Goal: Check status: Check status

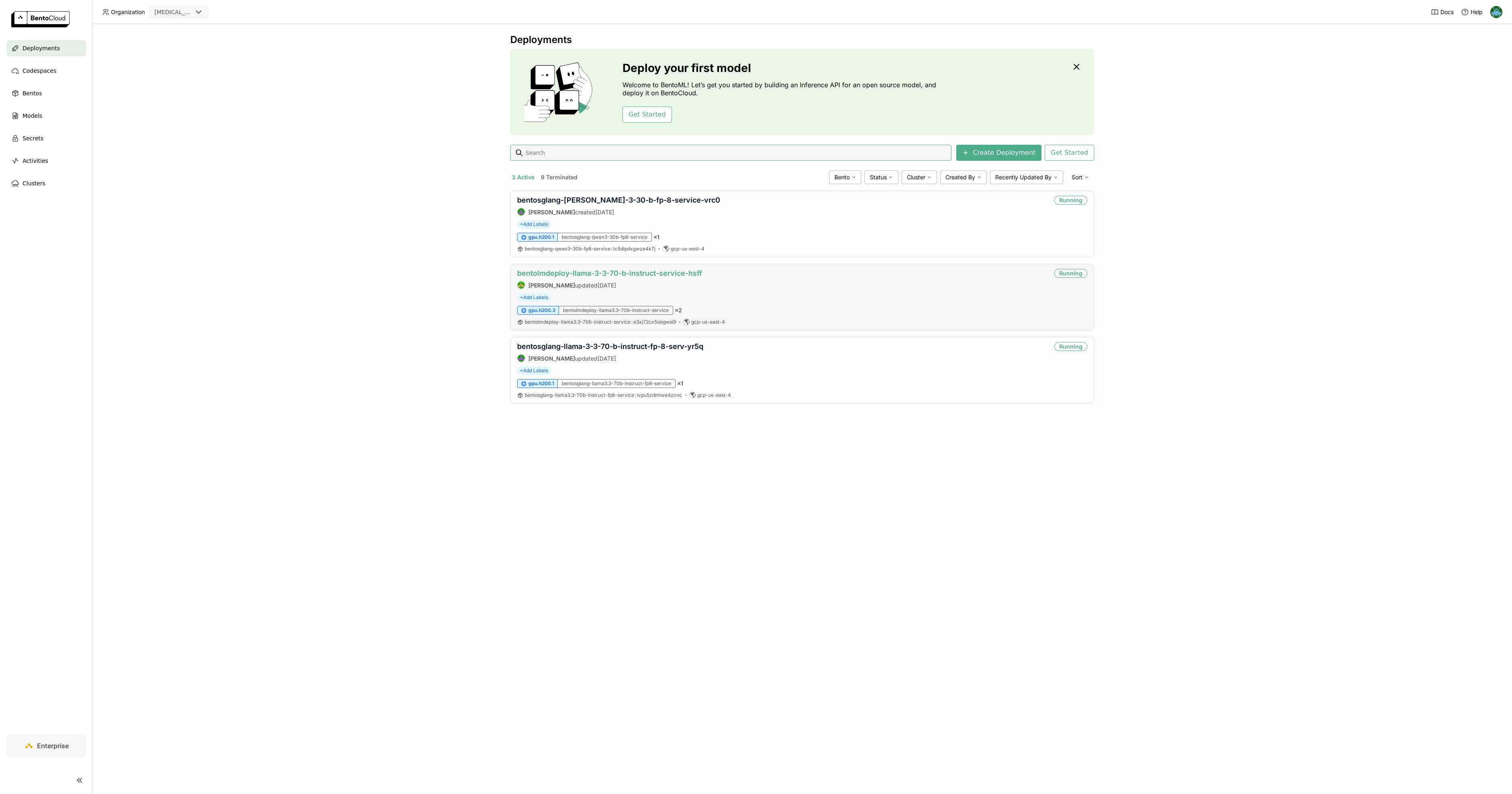
click at [611, 272] on link "bentolmdeploy-llama-3-3-70-b-instruct-service-hsff" at bounding box center [609, 273] width 185 height 8
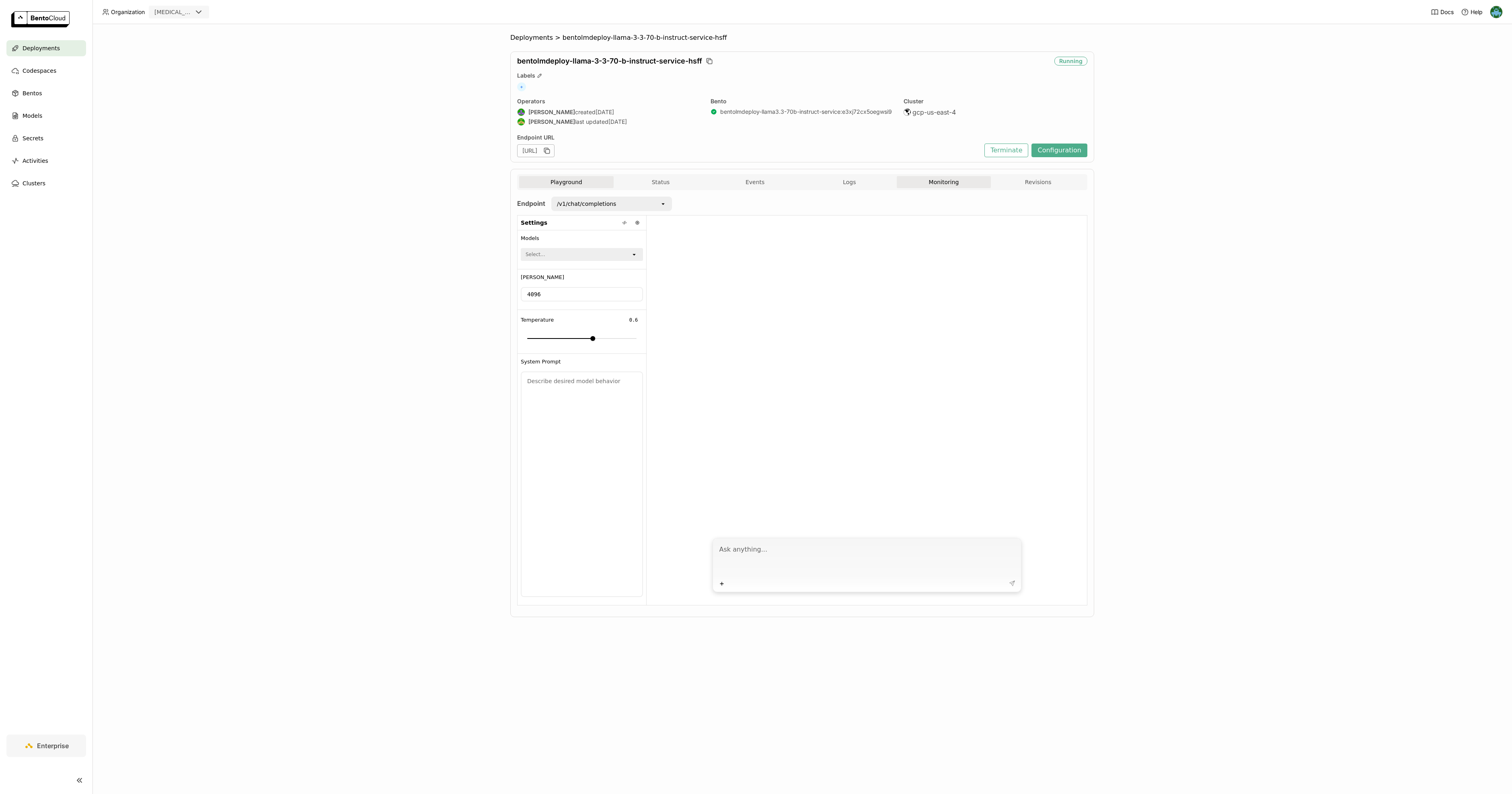
click at [936, 179] on button "Monitoring" at bounding box center [944, 182] width 94 height 12
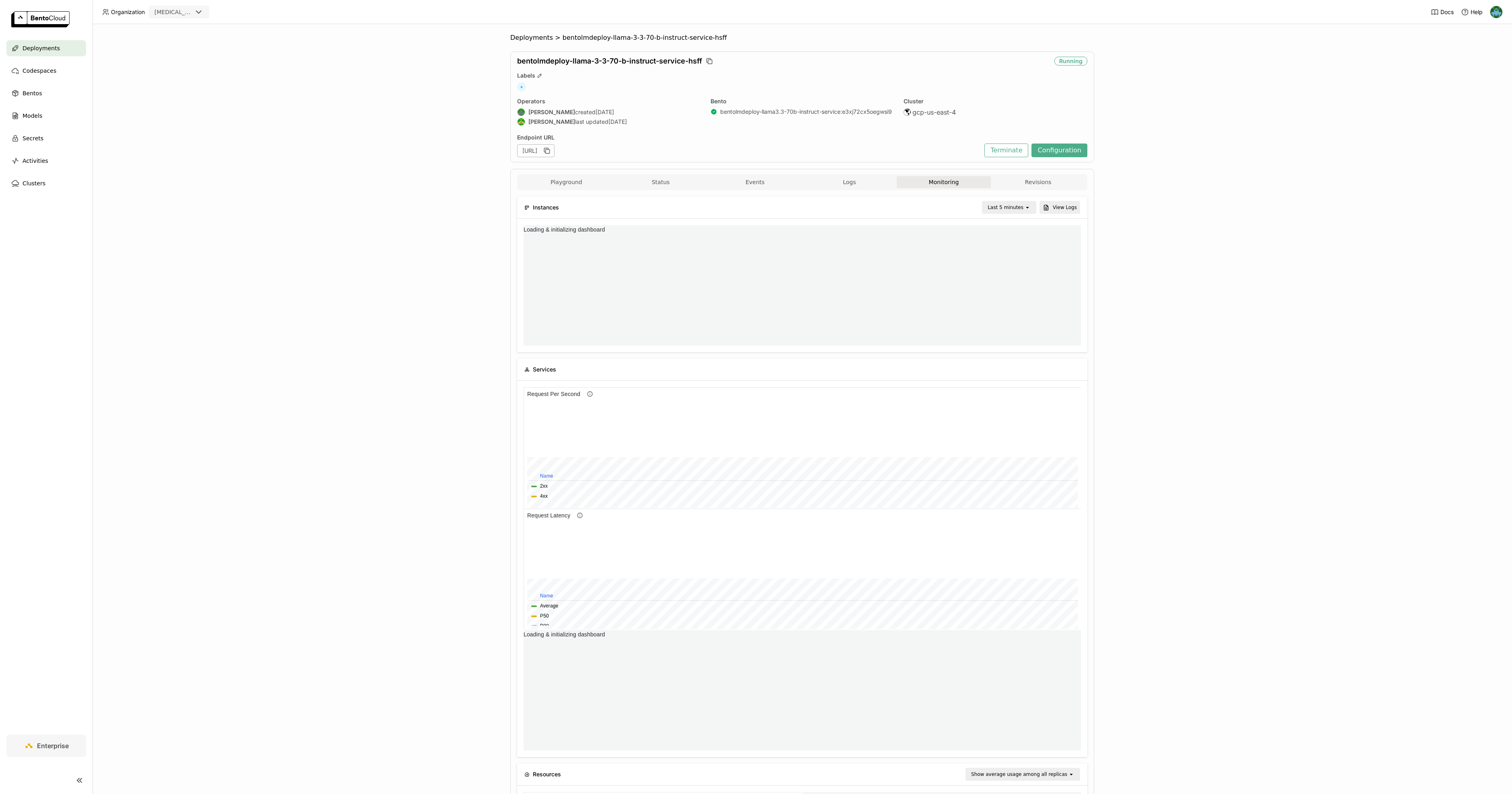
scroll to position [8, 8]
click at [1005, 207] on div "Last 5 minutes" at bounding box center [1005, 208] width 36 height 8
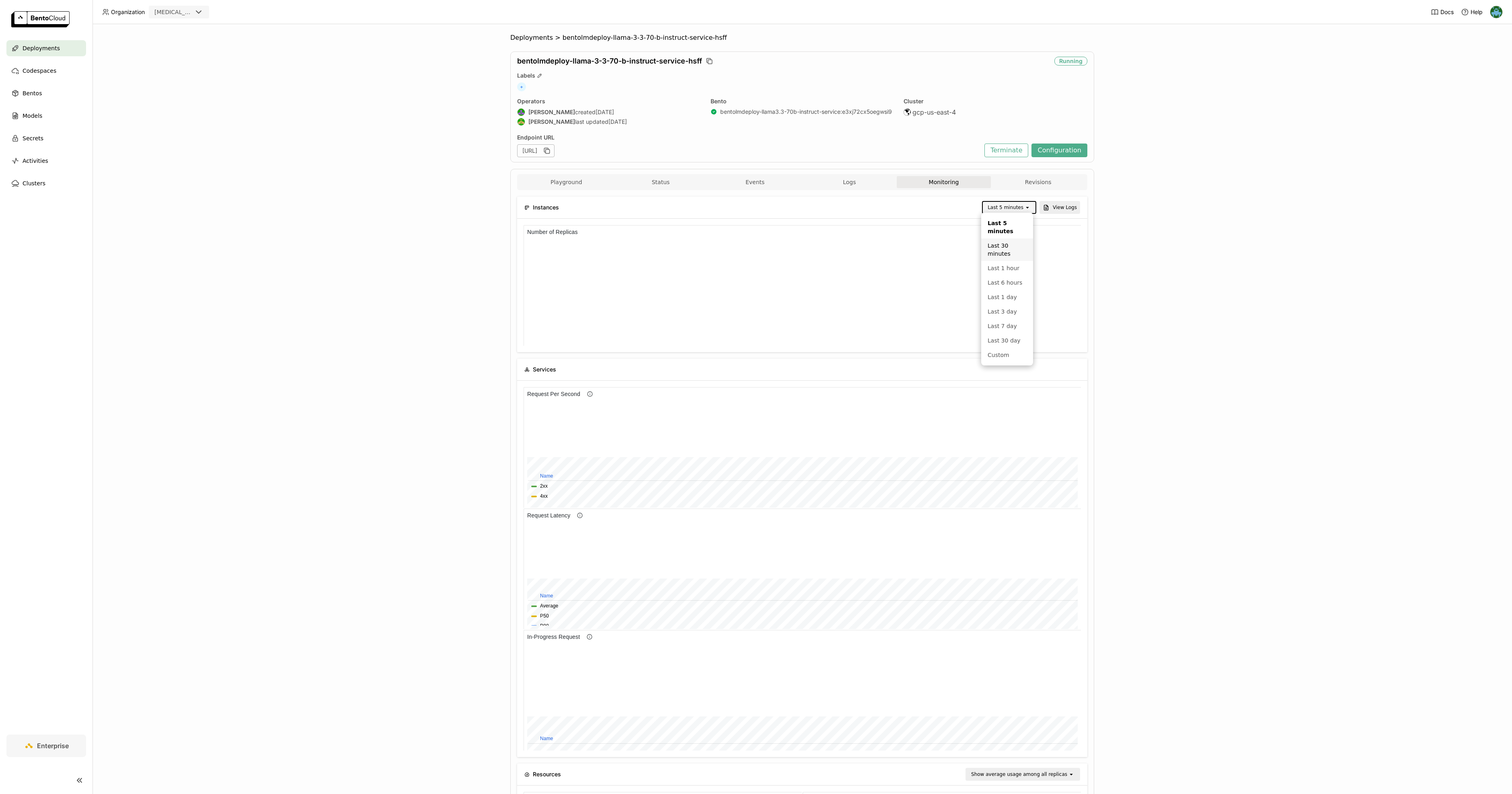
scroll to position [113, 550]
click at [1014, 283] on div "Last 6 hours" at bounding box center [1007, 283] width 39 height 8
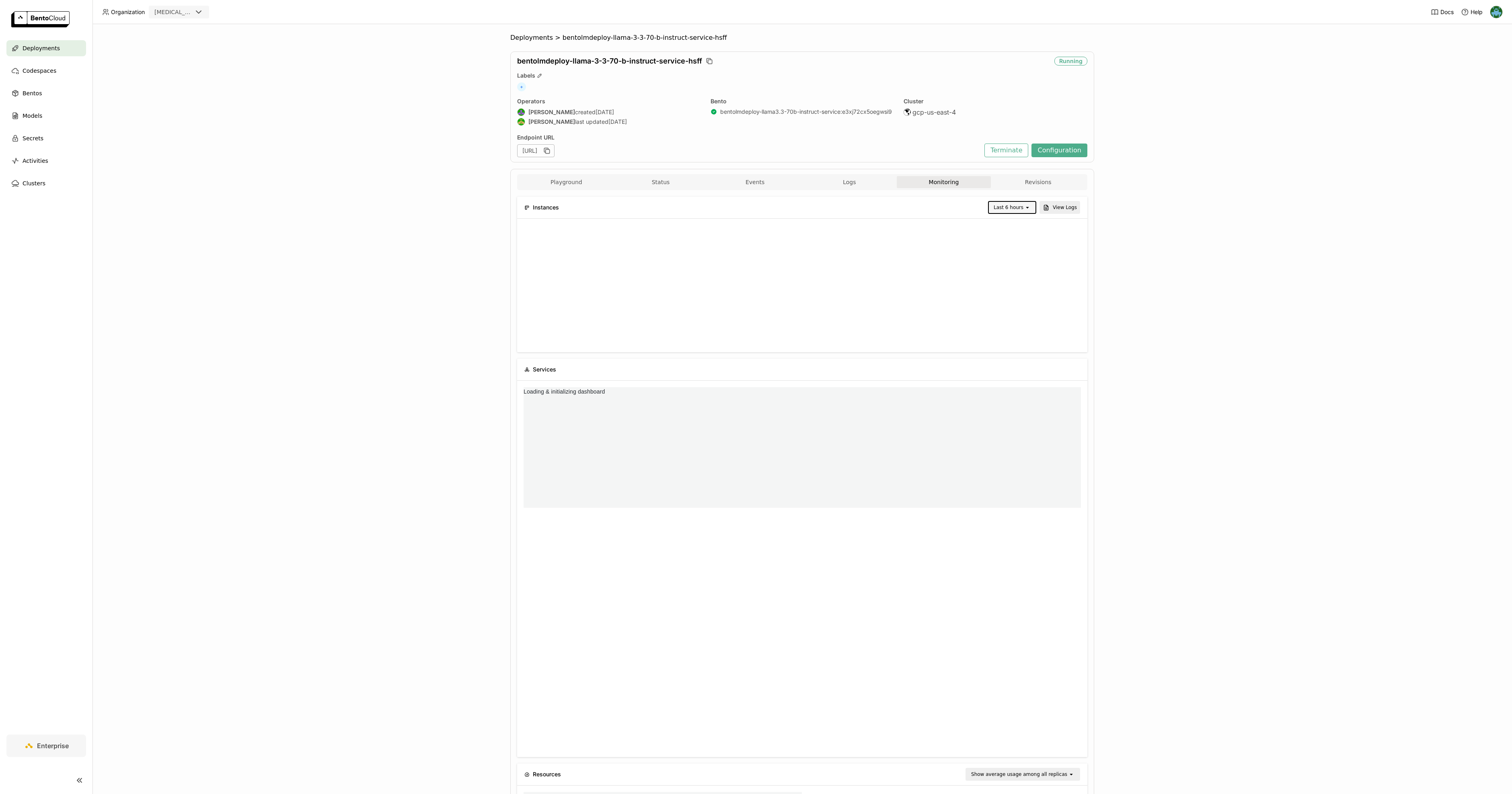
scroll to position [0, 0]
